Goal: Information Seeking & Learning: Find specific fact

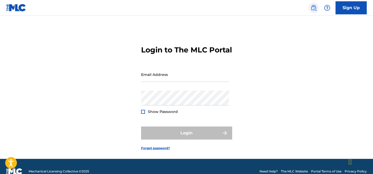
click at [312, 7] on img at bounding box center [313, 8] width 6 height 6
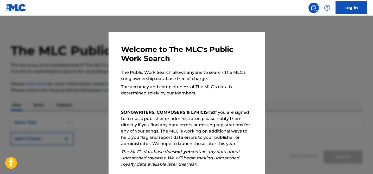
scroll to position [65, 0]
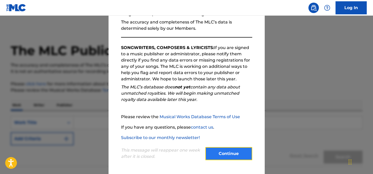
click at [227, 151] on button "Continue" at bounding box center [228, 153] width 47 height 13
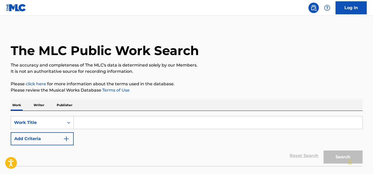
click at [62, 105] on p "Publisher" at bounding box center [64, 104] width 19 height 11
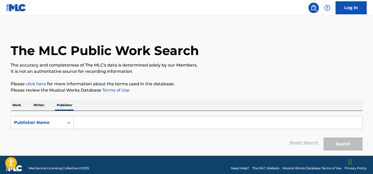
click at [84, 124] on input "Search Form" at bounding box center [218, 122] width 289 height 12
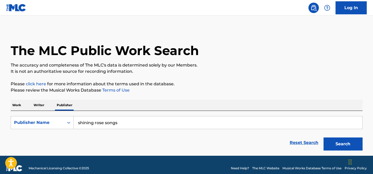
type input "shining rose songs"
click at [323, 137] on button "Search" at bounding box center [342, 143] width 39 height 13
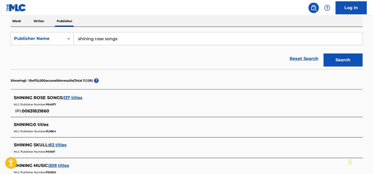
scroll to position [84, 0]
